Goal: Task Accomplishment & Management: Use online tool/utility

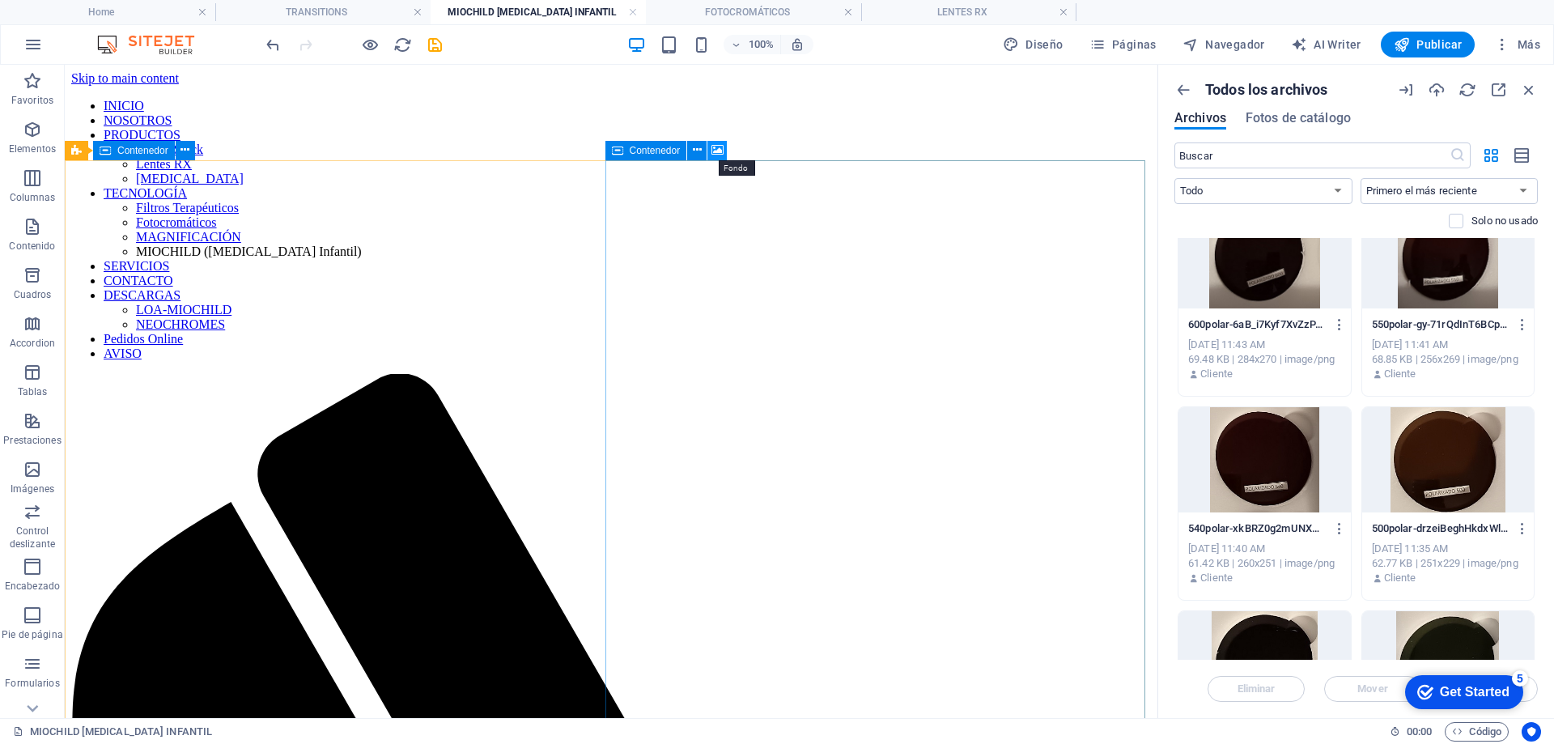
click at [718, 143] on icon at bounding box center [717, 150] width 12 height 17
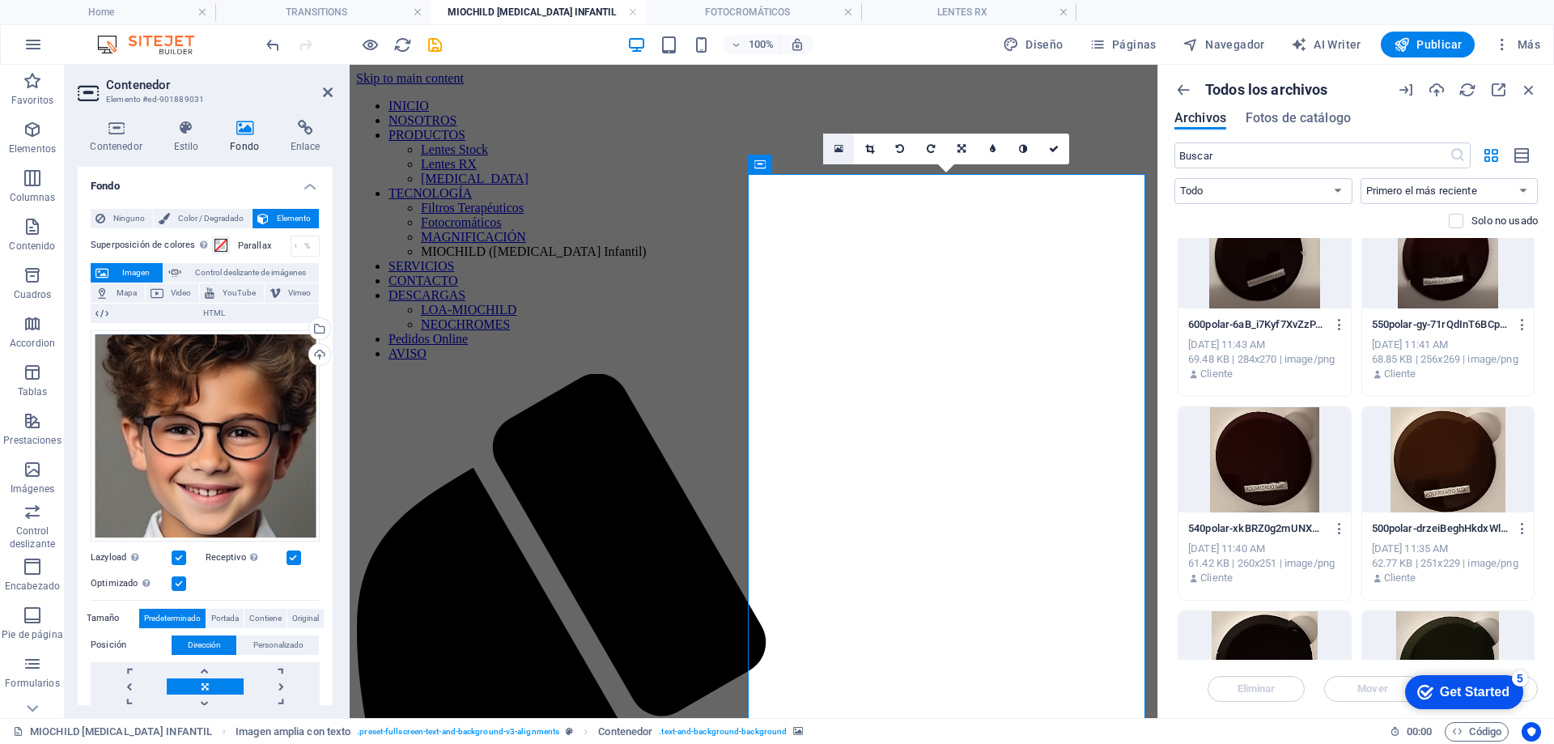
click at [839, 144] on icon at bounding box center [838, 148] width 9 height 11
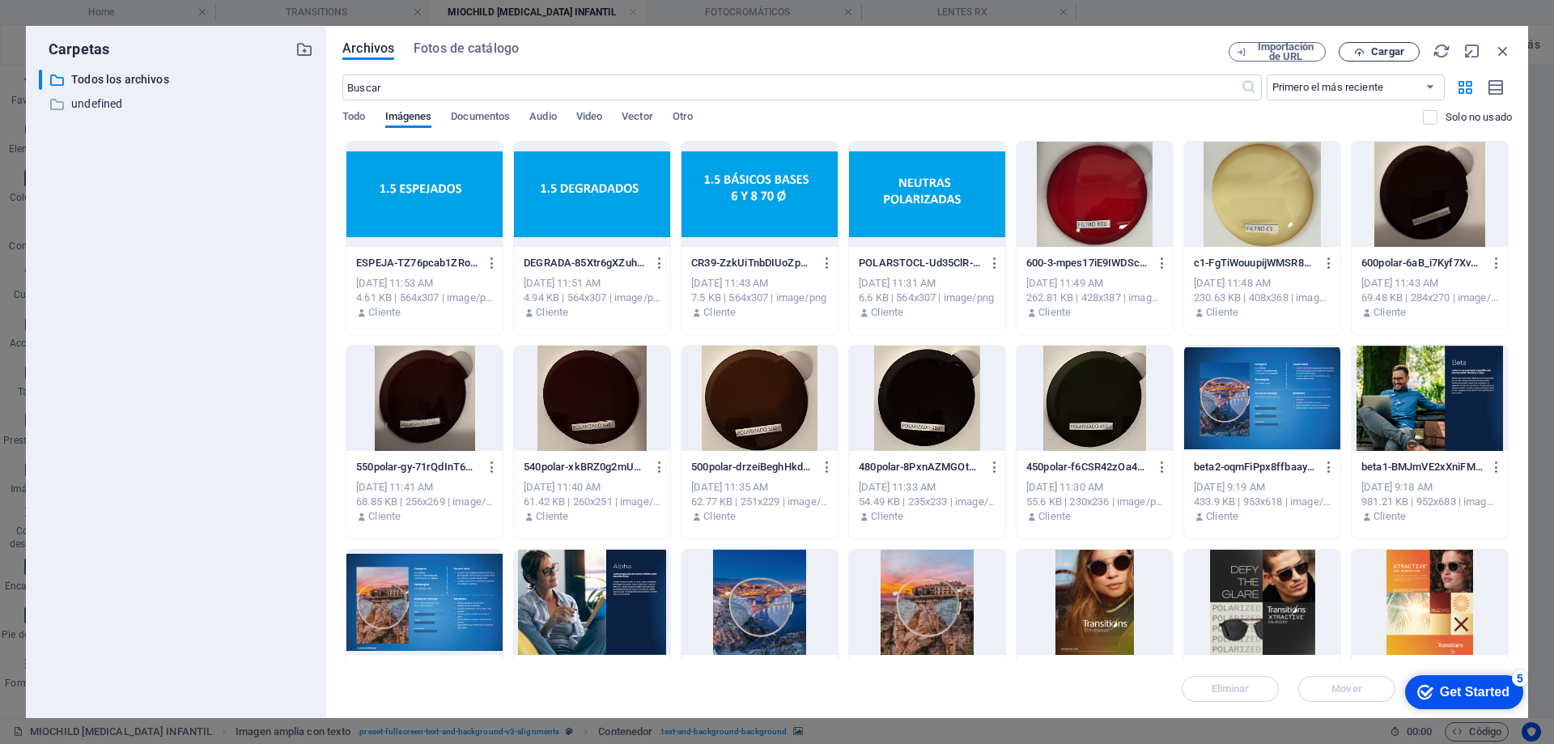
click at [1380, 56] on span "Cargar" at bounding box center [1387, 52] width 33 height 10
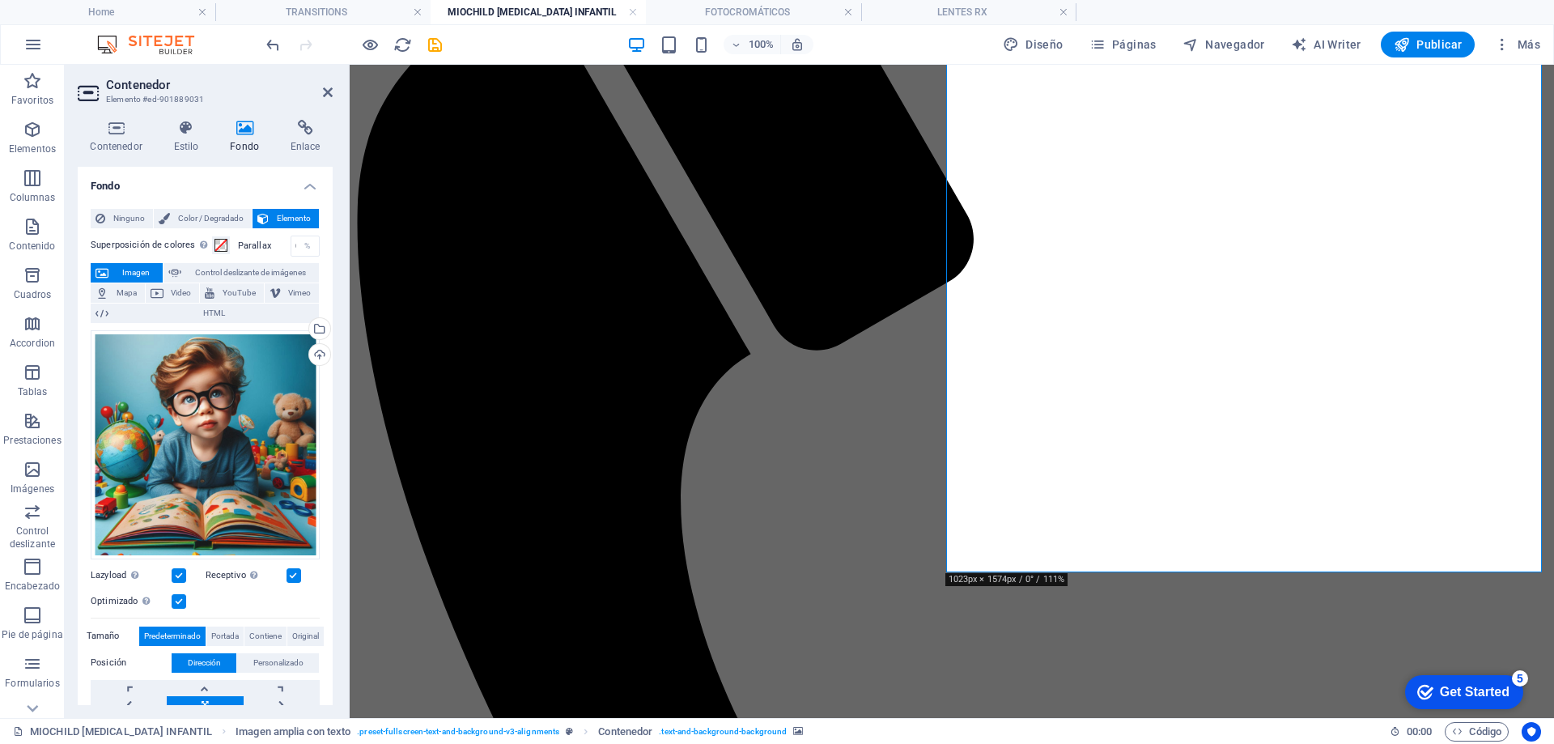
scroll to position [567, 0]
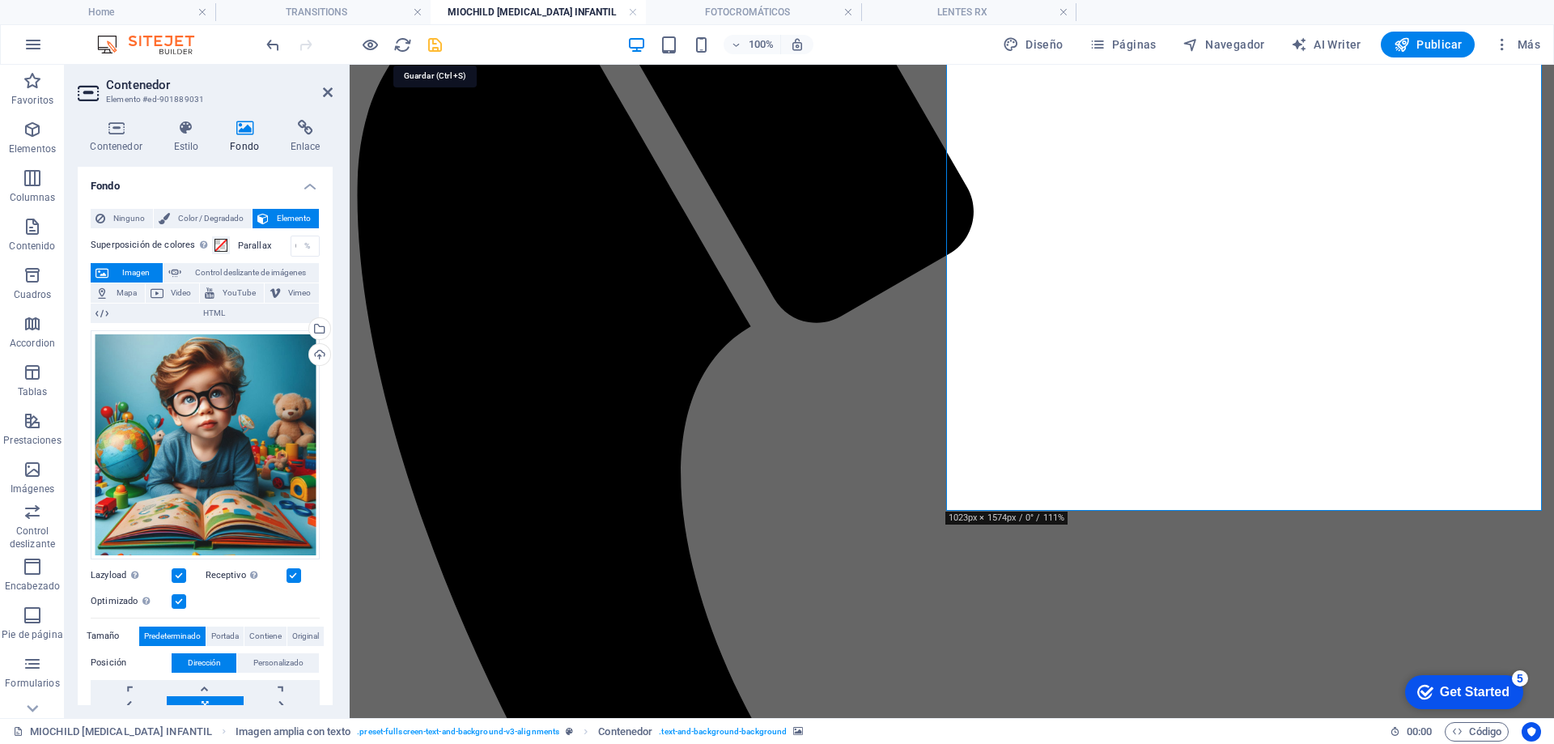
drag, startPoint x: 432, startPoint y: 45, endPoint x: 550, endPoint y: 32, distance: 118.9
click at [432, 45] on icon "save" at bounding box center [435, 45] width 19 height 19
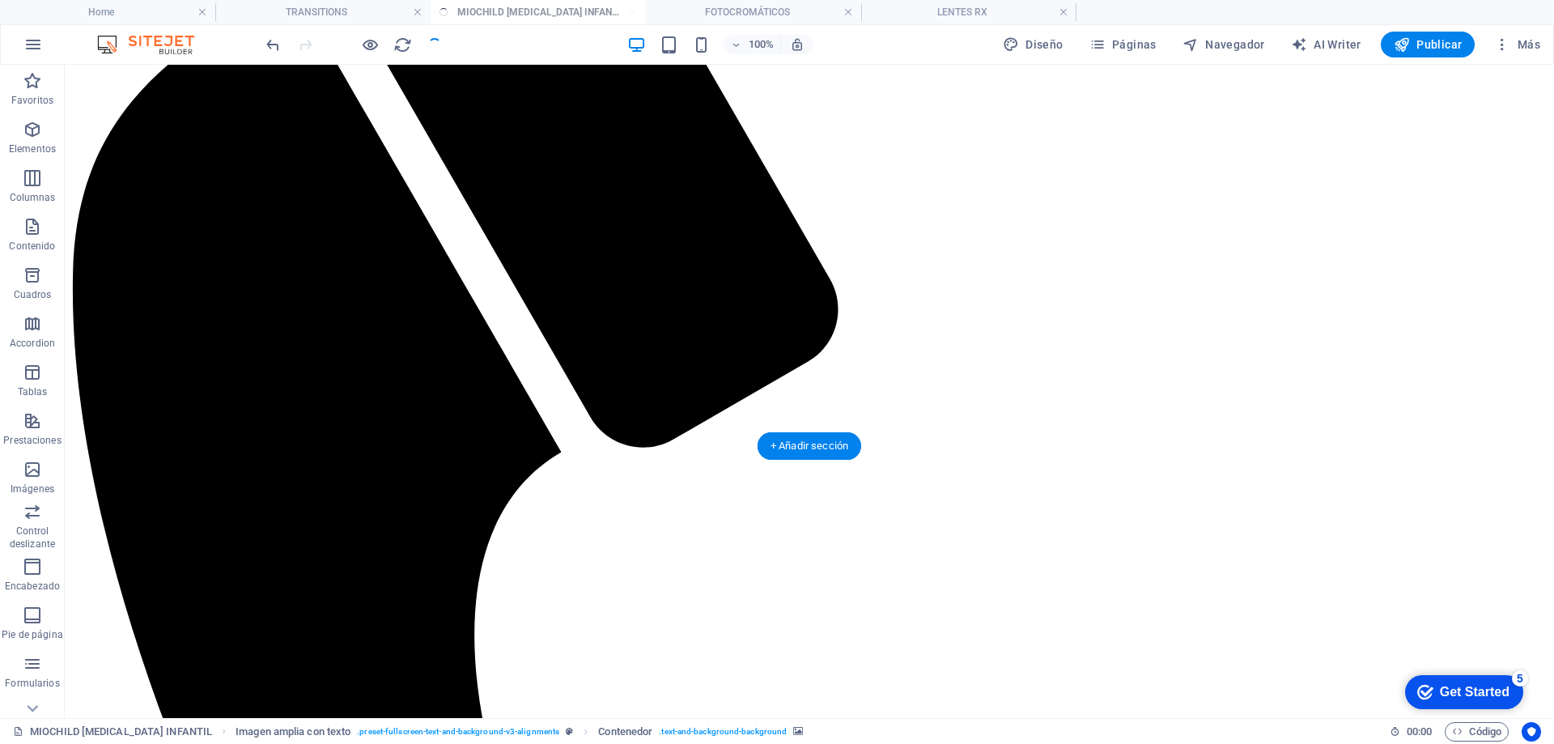
scroll to position [545, 0]
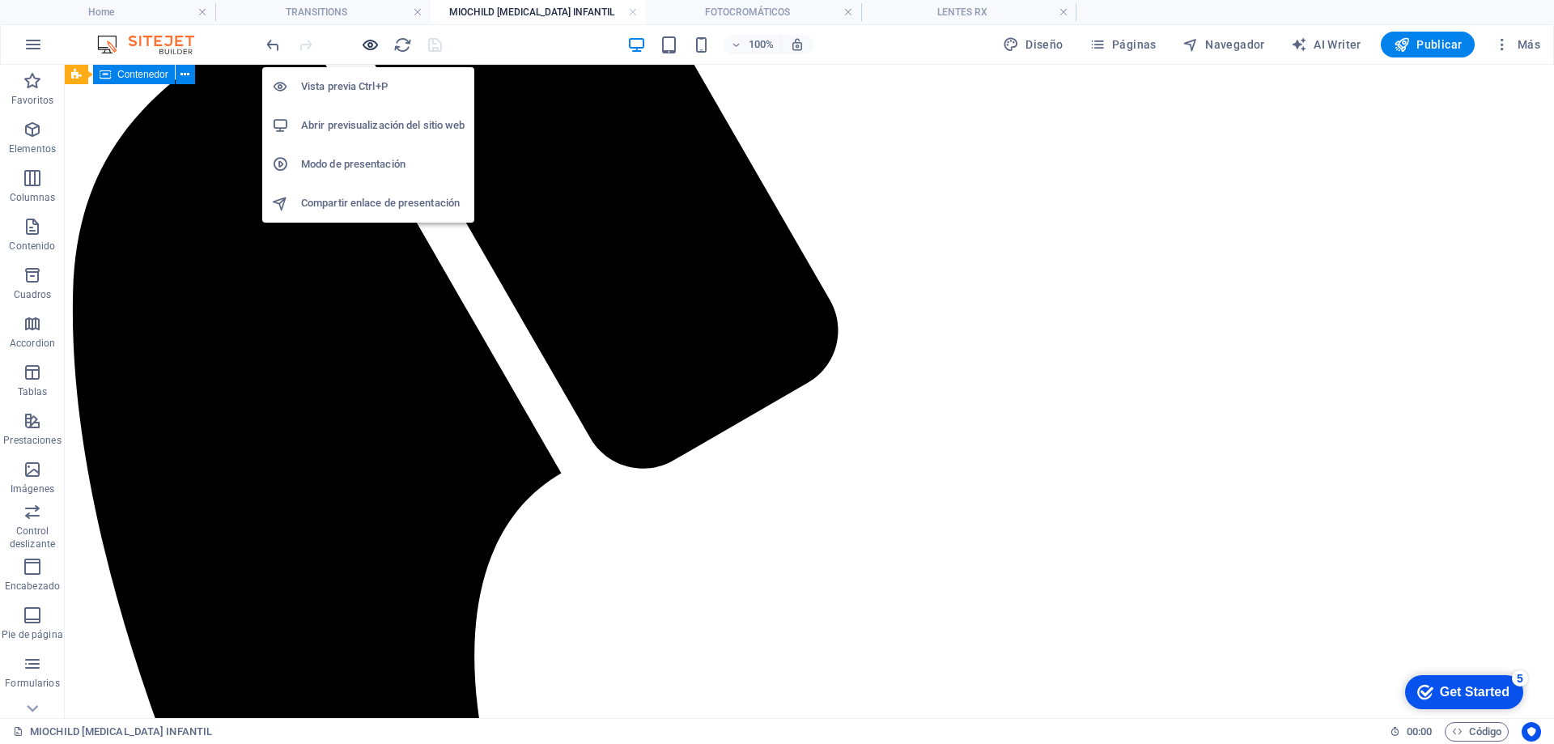
click at [367, 38] on icon "button" at bounding box center [370, 45] width 19 height 19
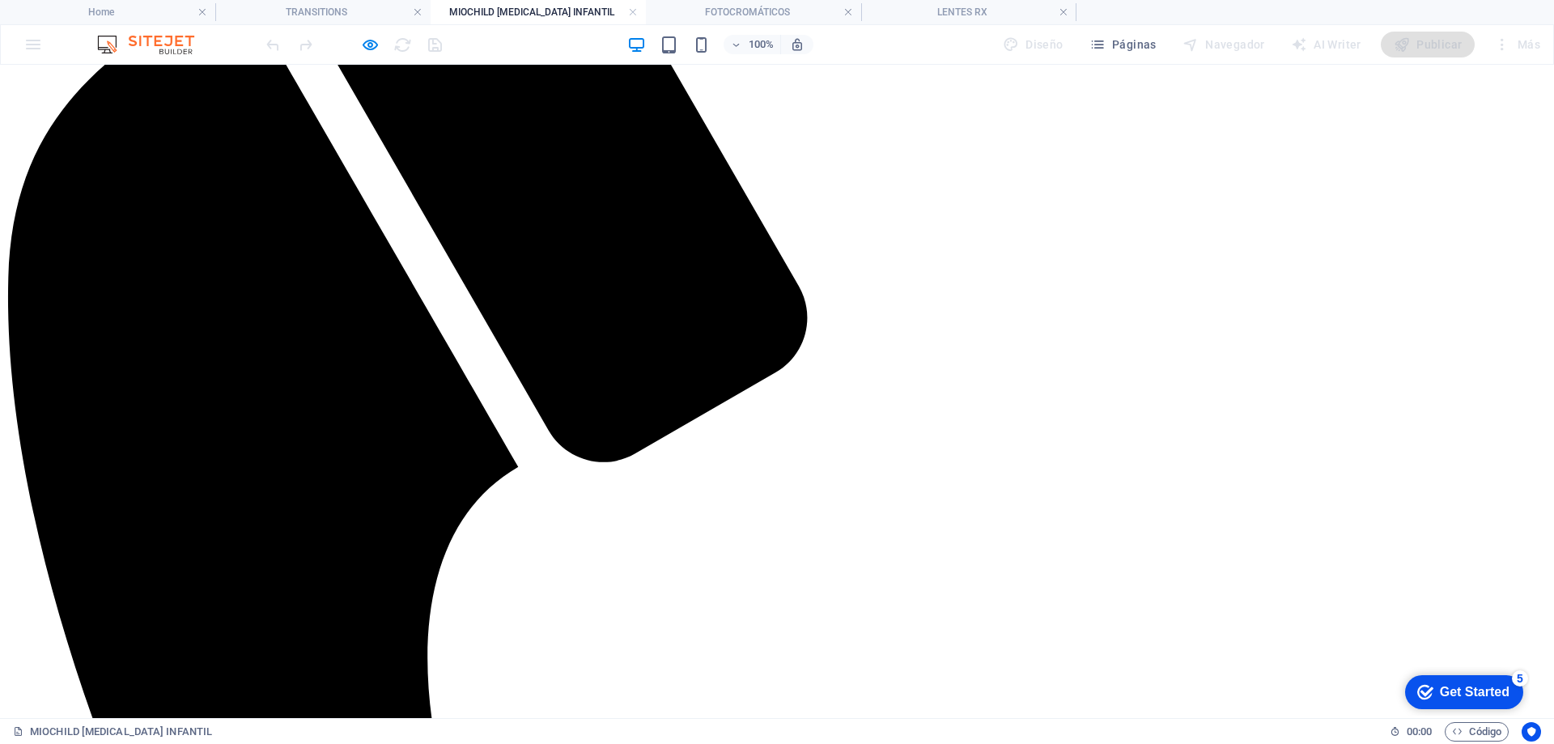
scroll to position [742, 0]
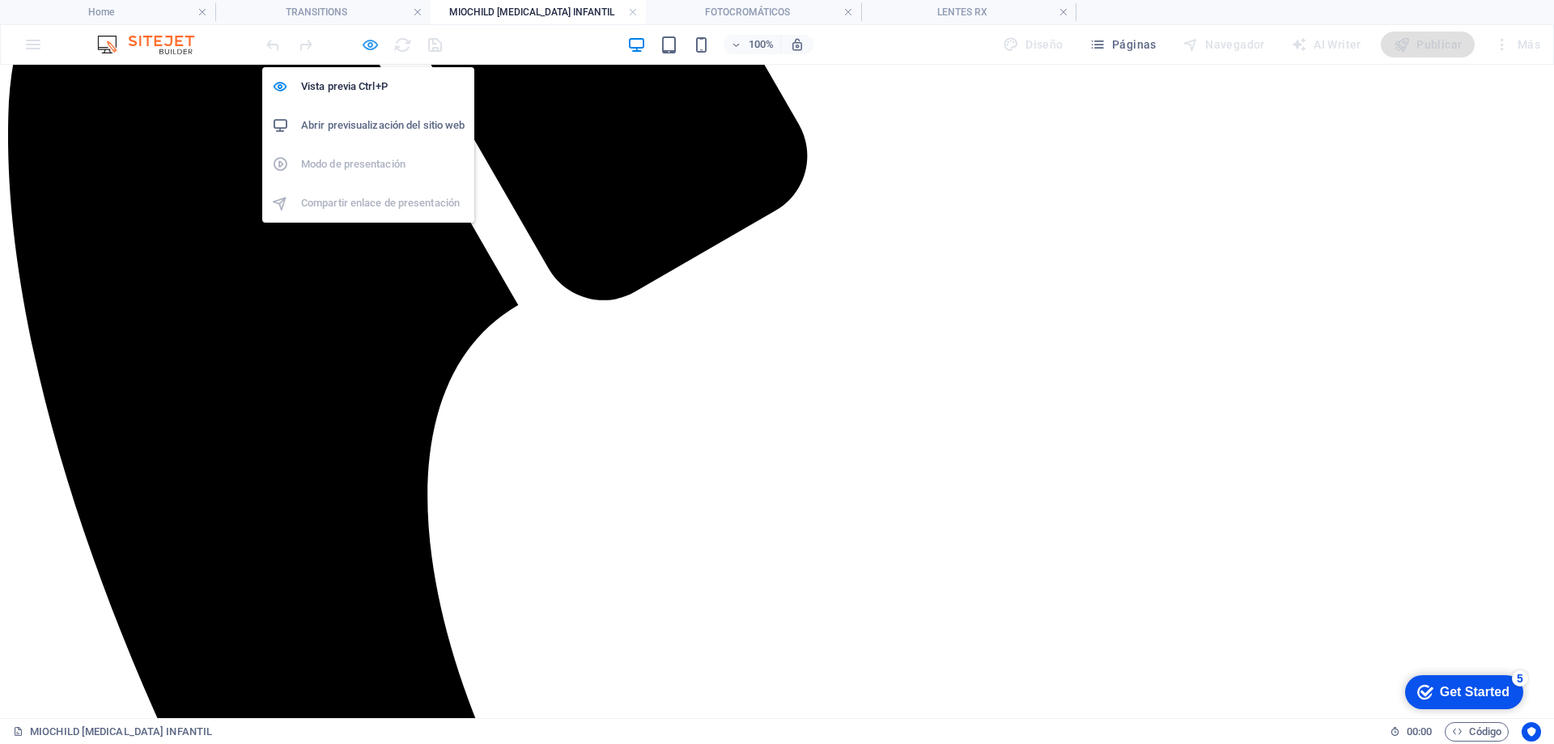
drag, startPoint x: 371, startPoint y: 48, endPoint x: 228, endPoint y: 342, distance: 326.8
click at [371, 48] on icon "button" at bounding box center [370, 45] width 19 height 19
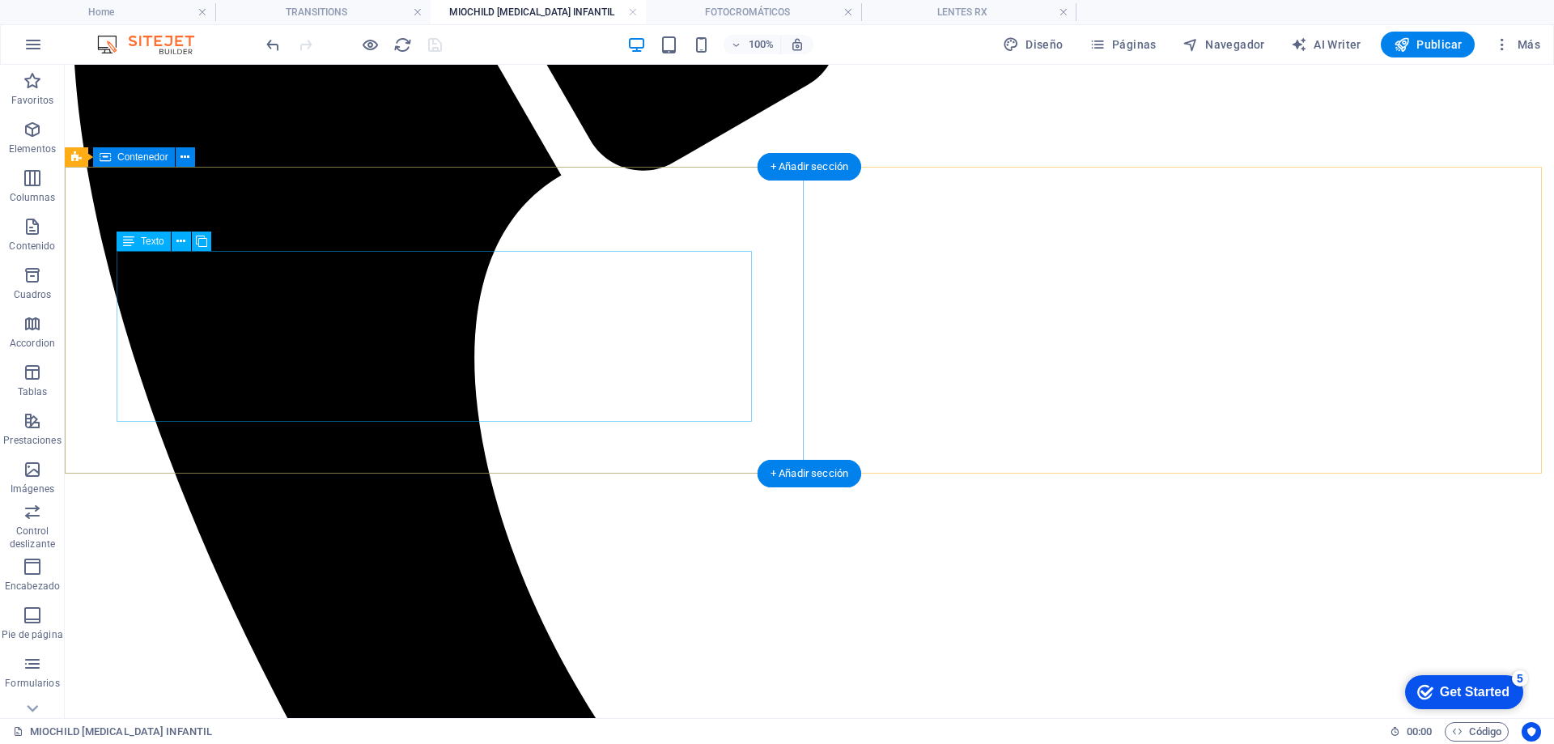
scroll to position [857, 0]
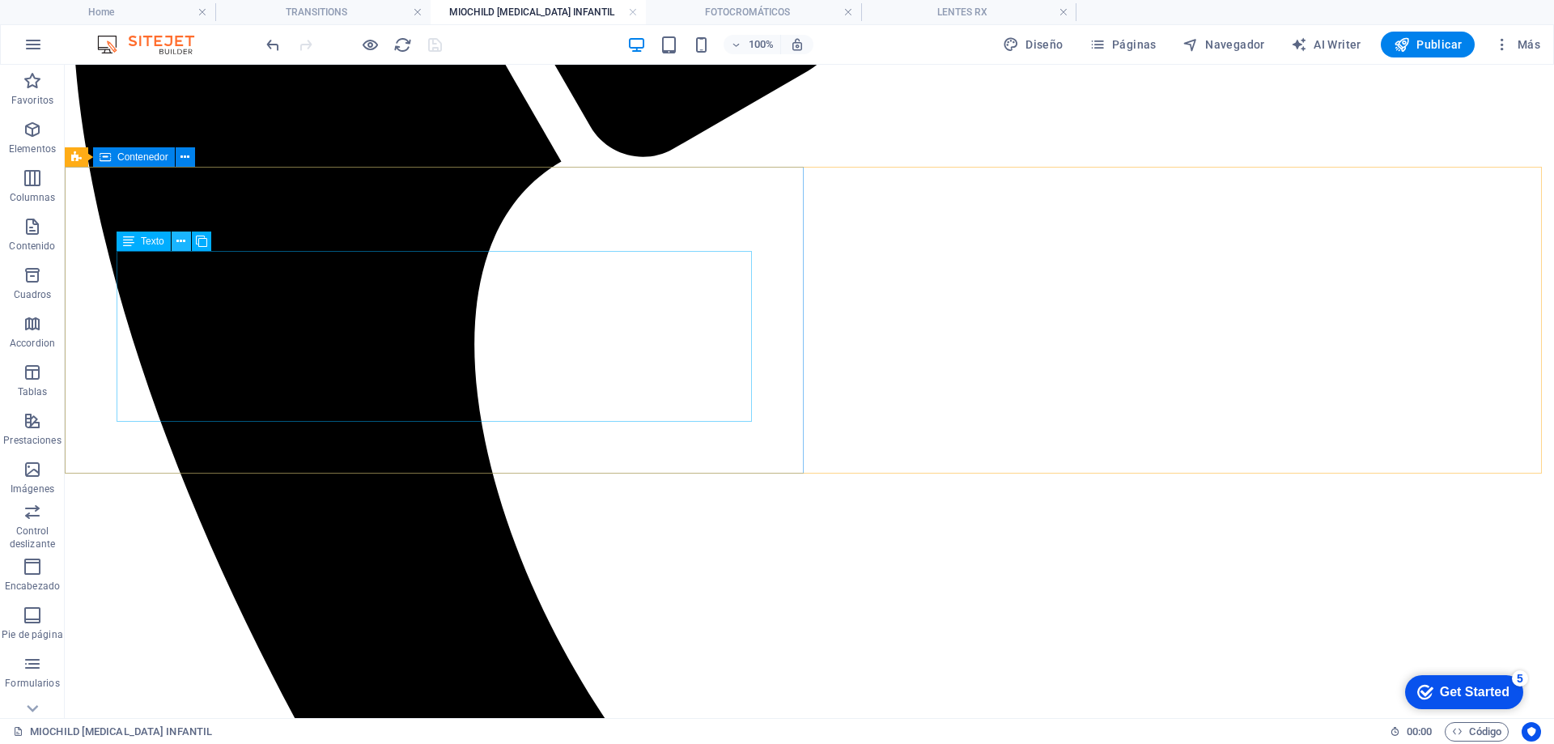
click at [178, 239] on icon at bounding box center [180, 241] width 9 height 17
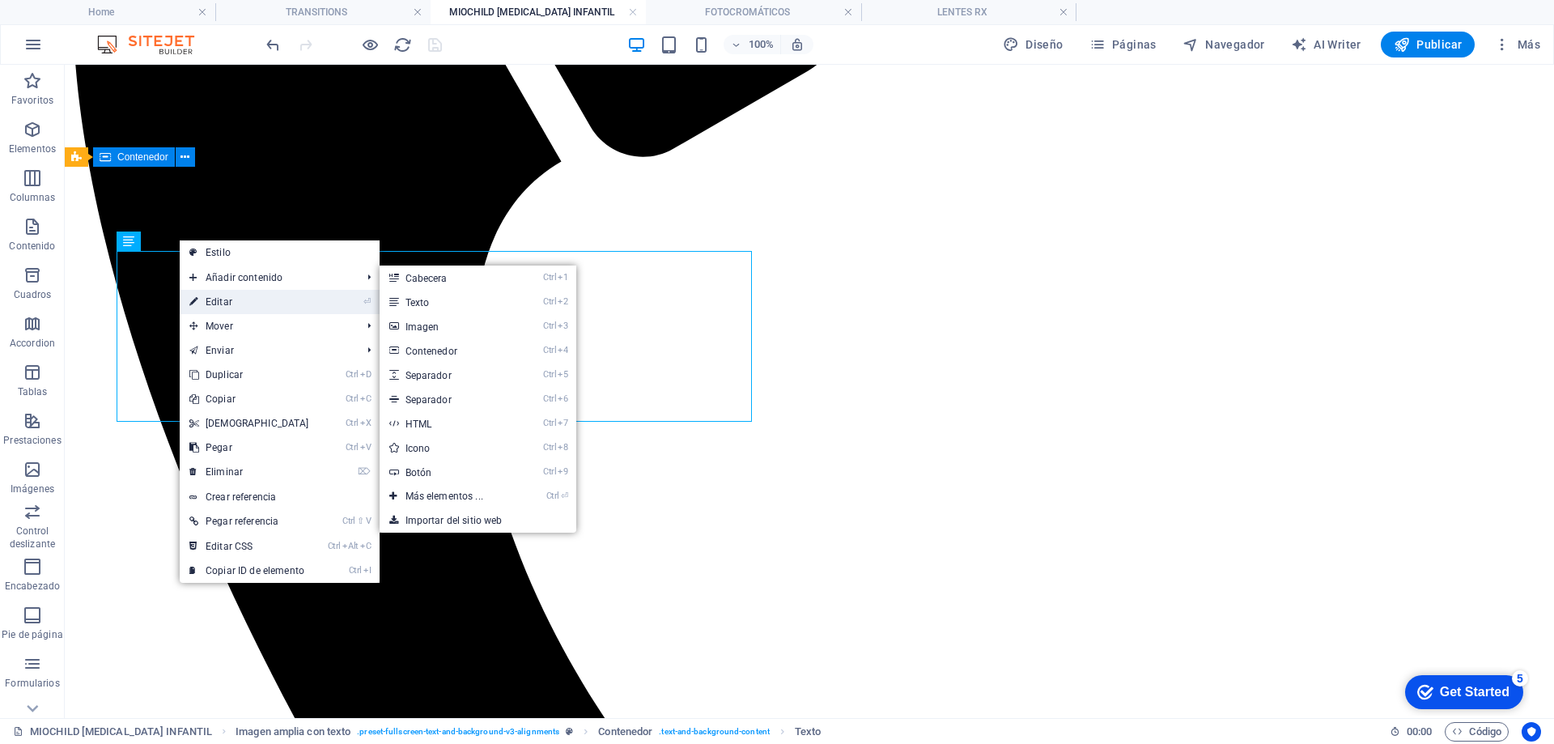
click at [206, 297] on link "⏎ Editar" at bounding box center [249, 302] width 139 height 24
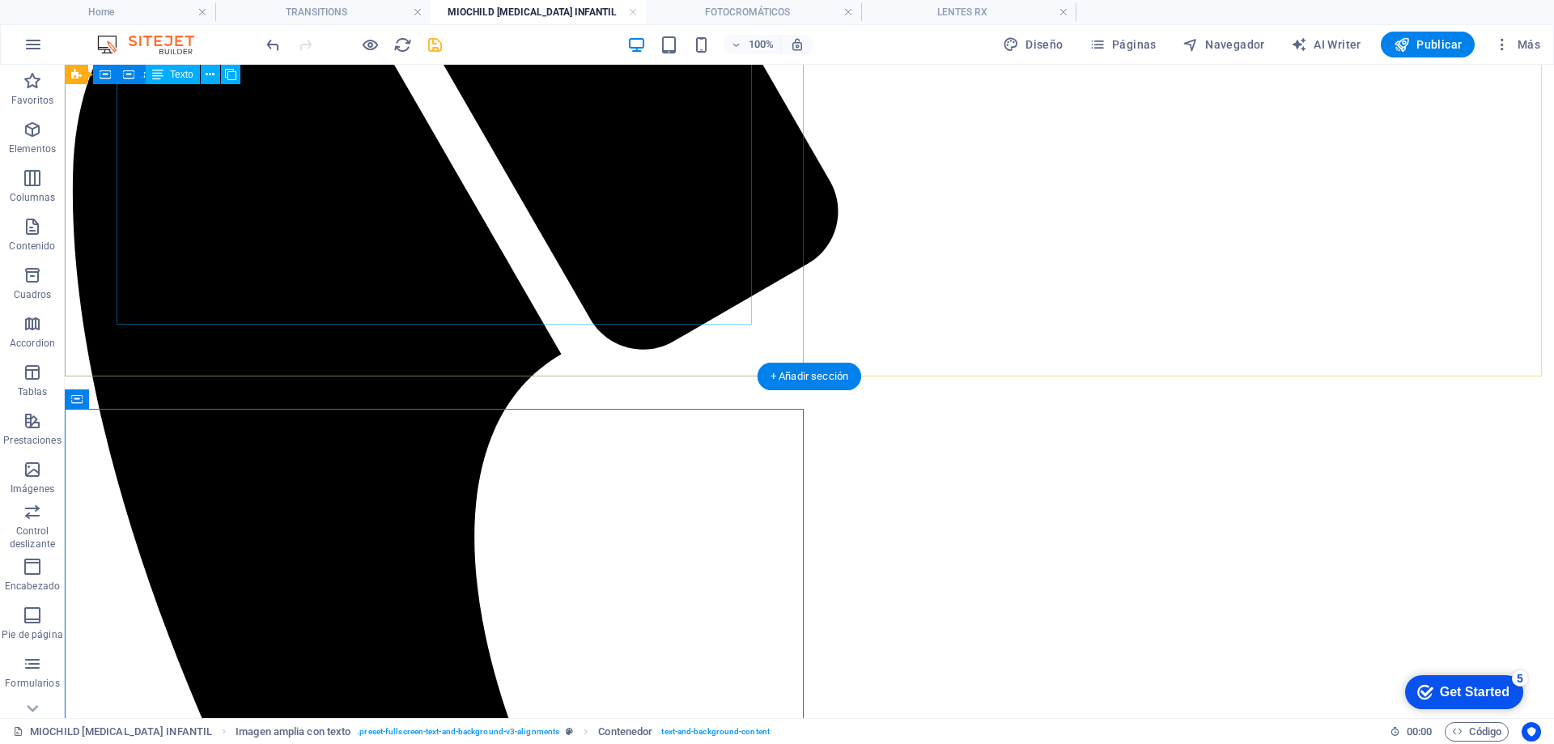
scroll to position [614, 0]
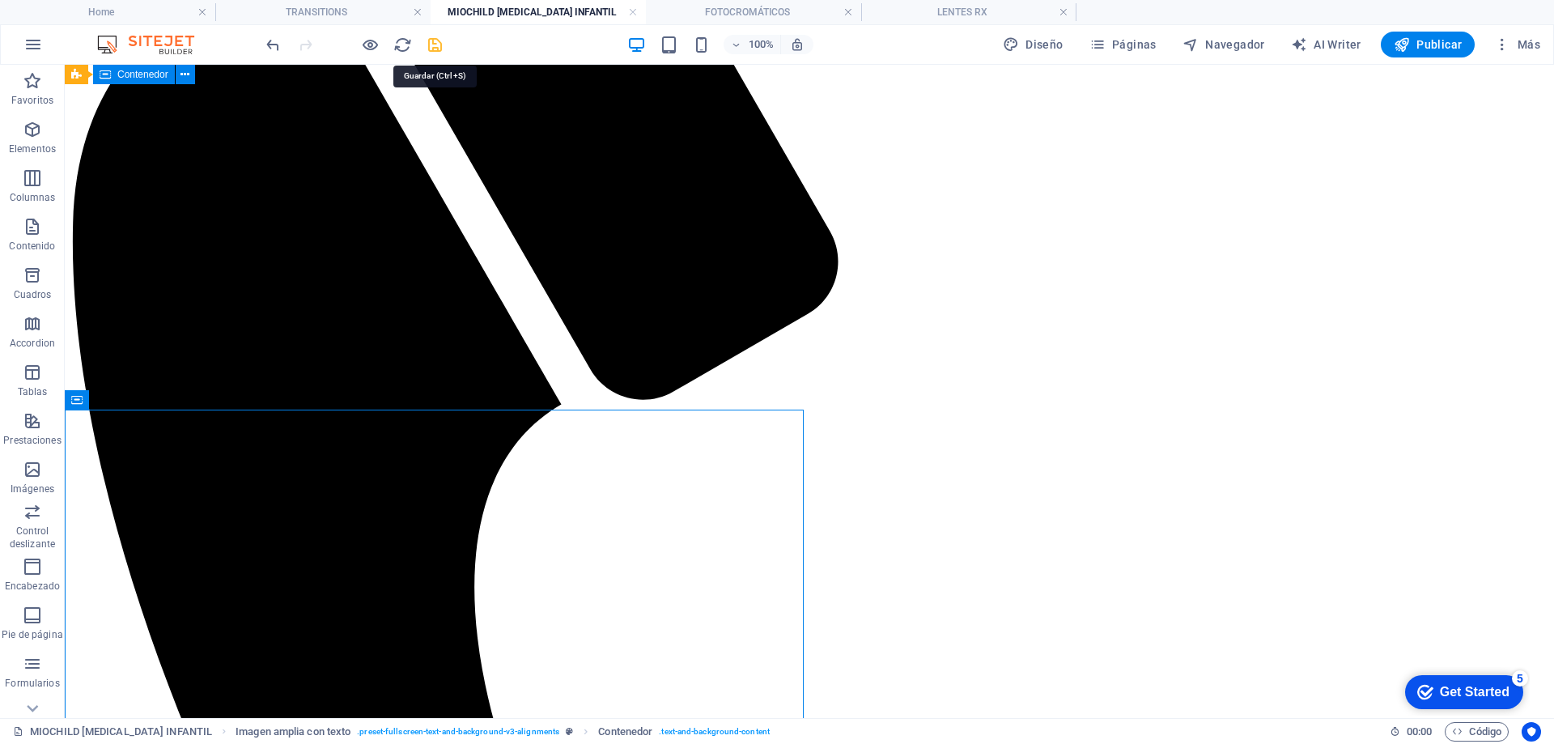
click at [436, 39] on icon "save" at bounding box center [435, 45] width 19 height 19
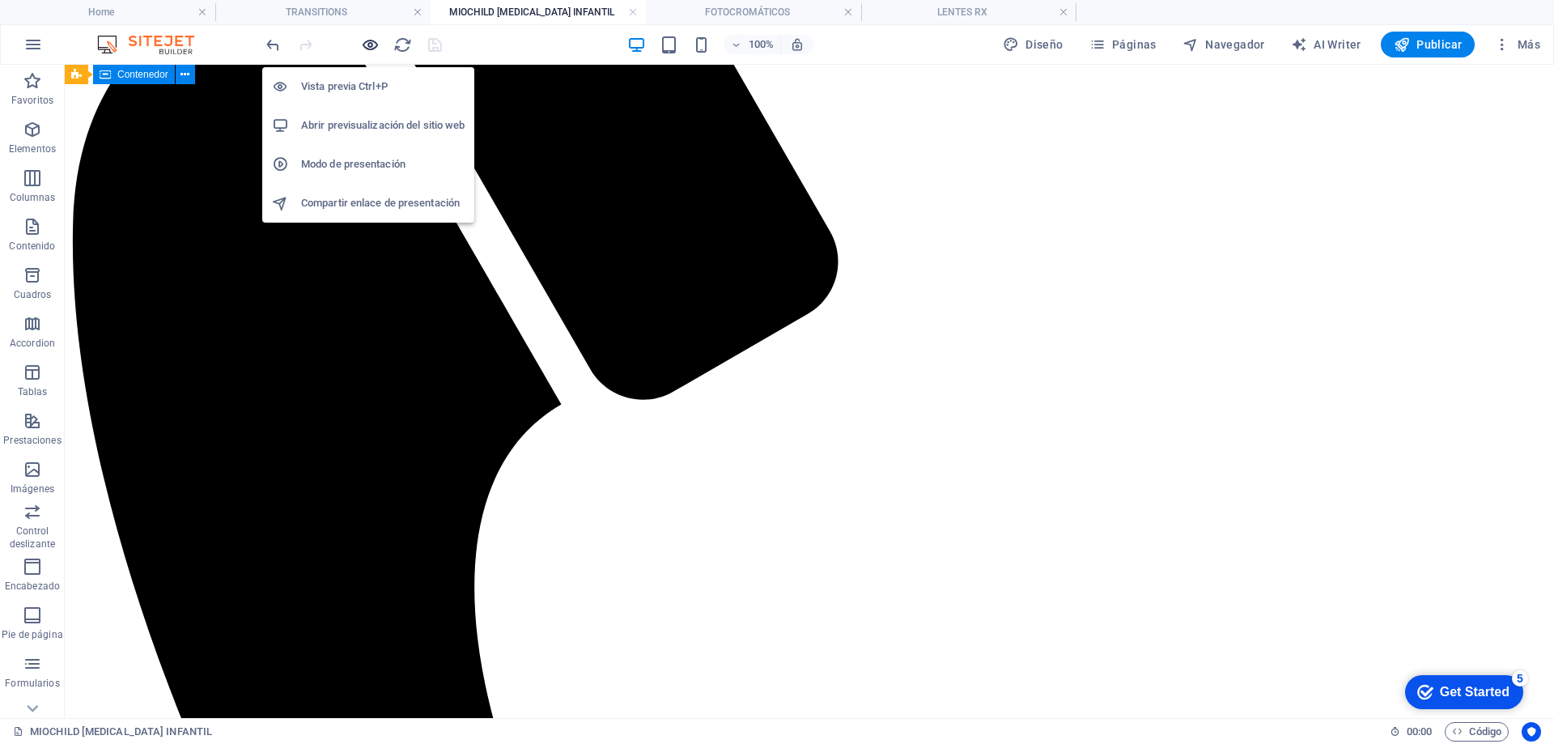
drag, startPoint x: 367, startPoint y: 49, endPoint x: 549, endPoint y: 298, distance: 308.2
click at [367, 49] on icon "button" at bounding box center [370, 45] width 19 height 19
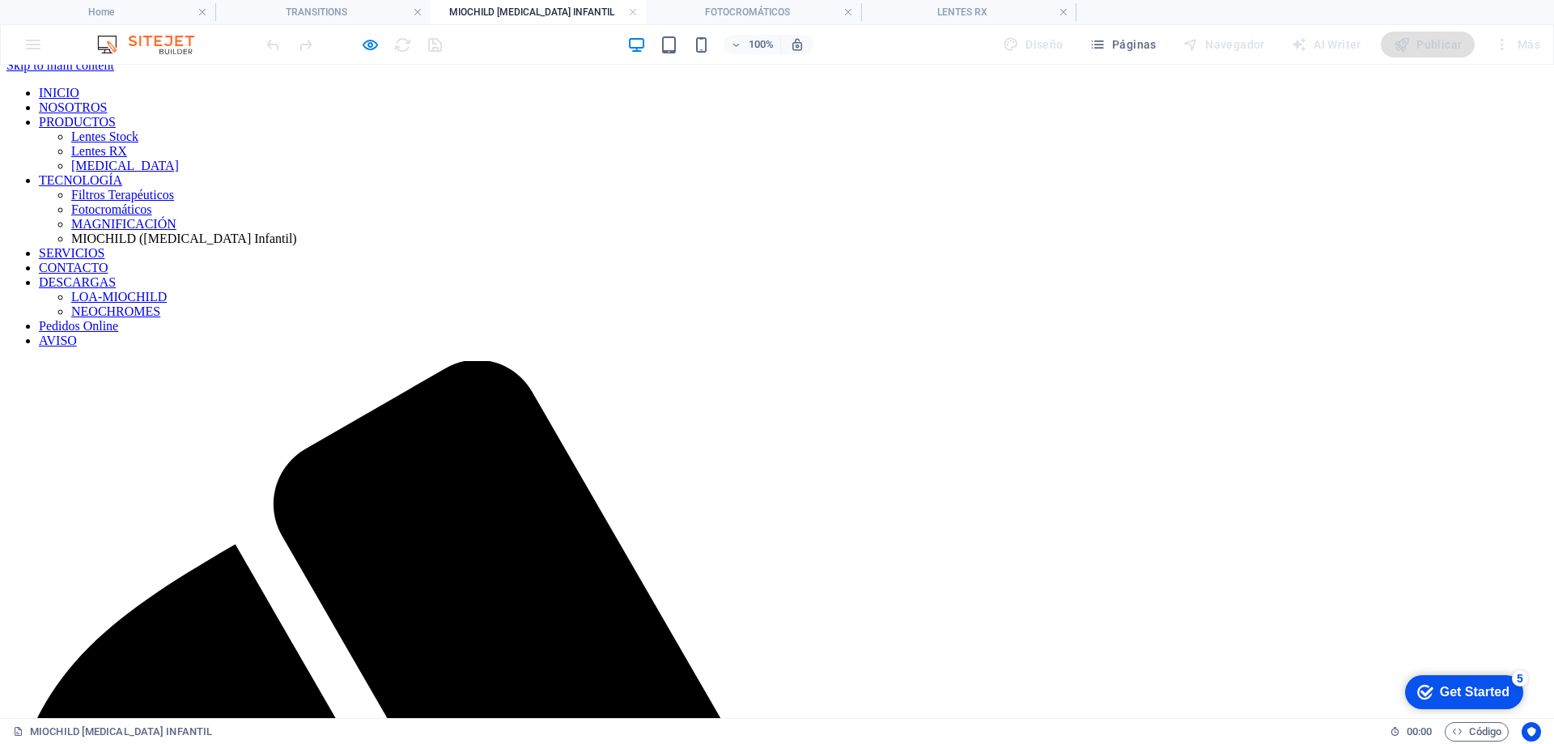
scroll to position [0, 0]
